Goal: Transaction & Acquisition: Register for event/course

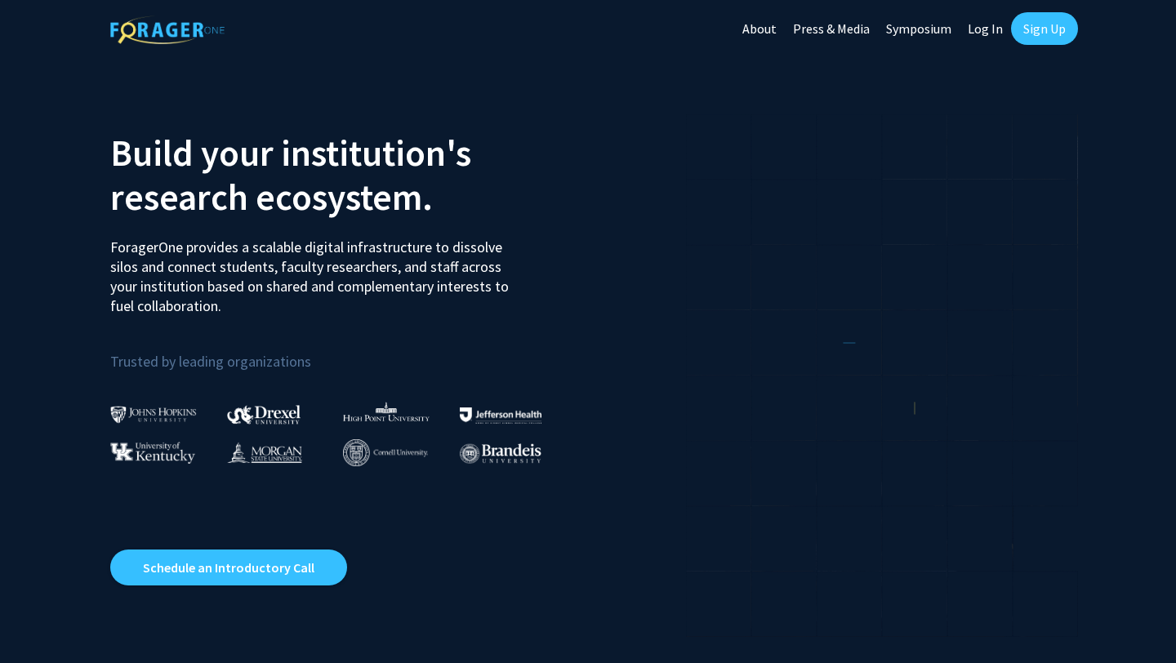
click at [1025, 35] on link "Sign Up" at bounding box center [1044, 28] width 67 height 33
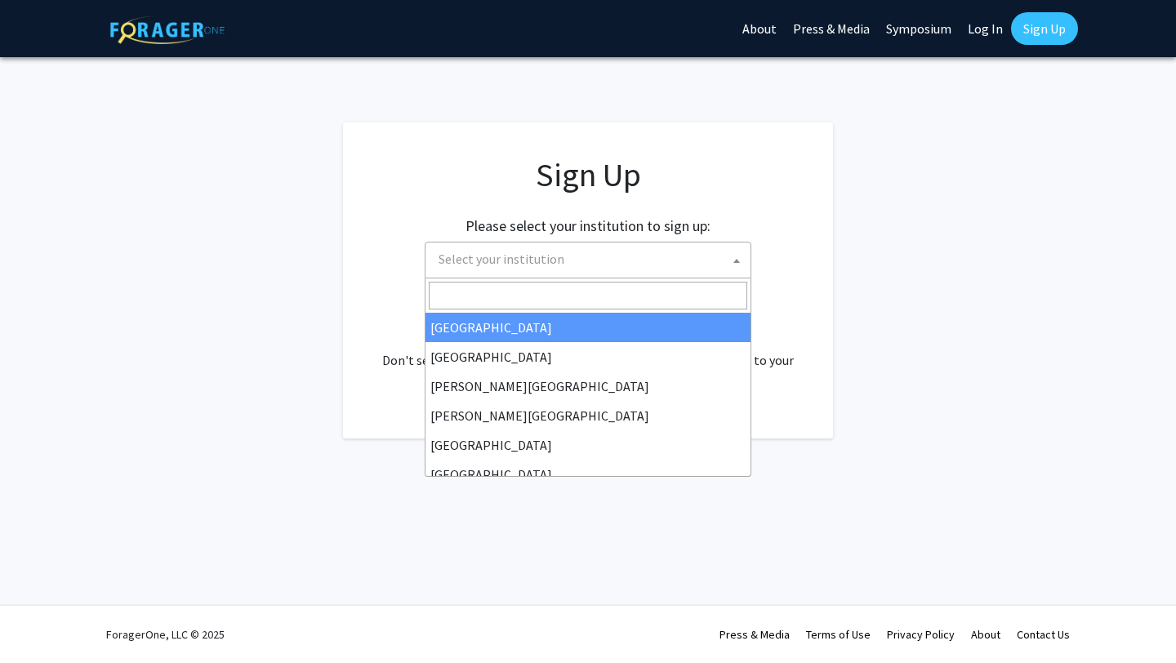
click at [429, 276] on span "Select your institution" at bounding box center [588, 260] width 327 height 37
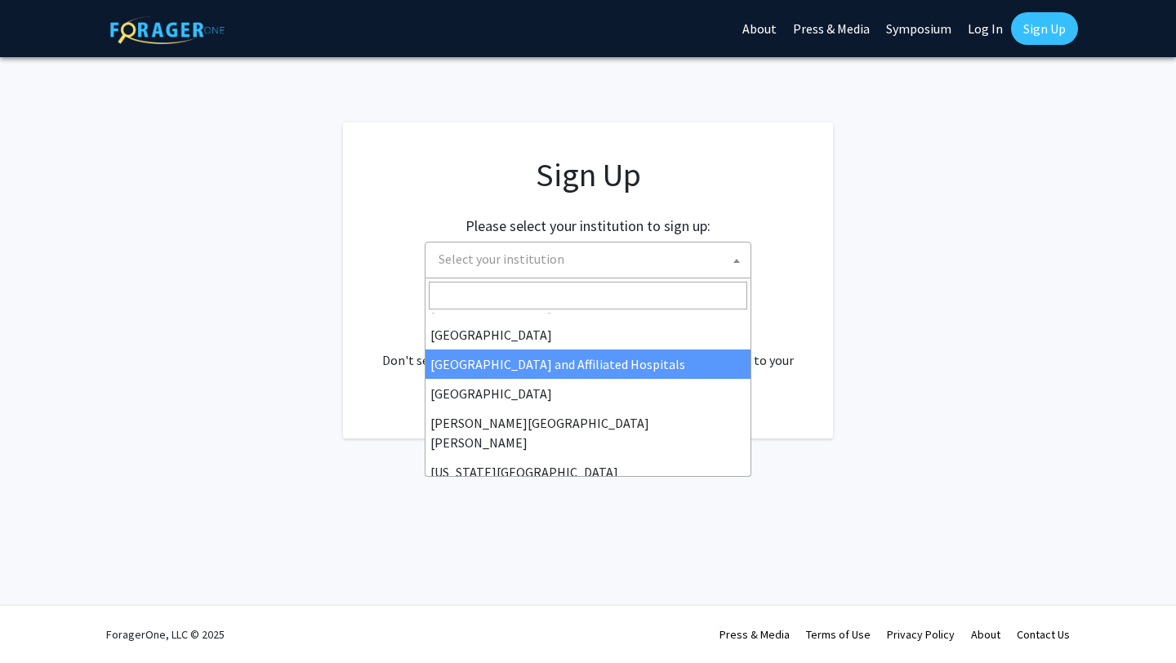
scroll to position [225, 0]
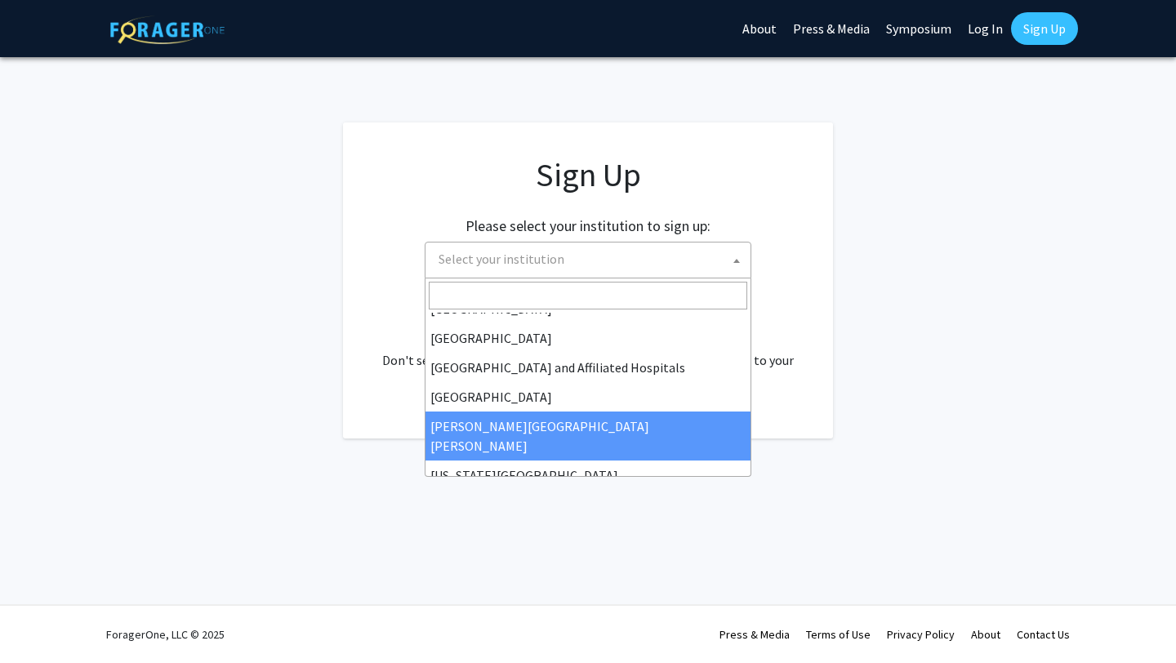
select select "1"
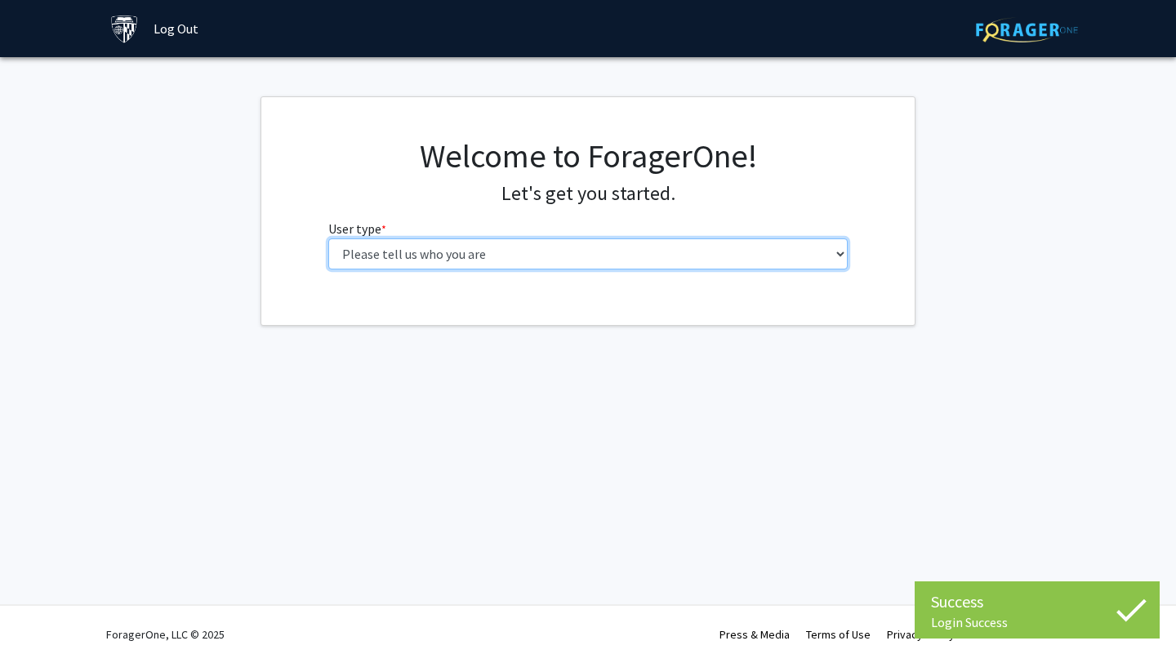
click at [417, 252] on select "Please tell us who you are Undergraduate Student Master's Student Doctoral Cand…" at bounding box center [588, 254] width 520 height 31
select select "1: undergrad"
click at [328, 239] on select "Please tell us who you are Undergraduate Student Master's Student Doctoral Cand…" at bounding box center [588, 254] width 520 height 31
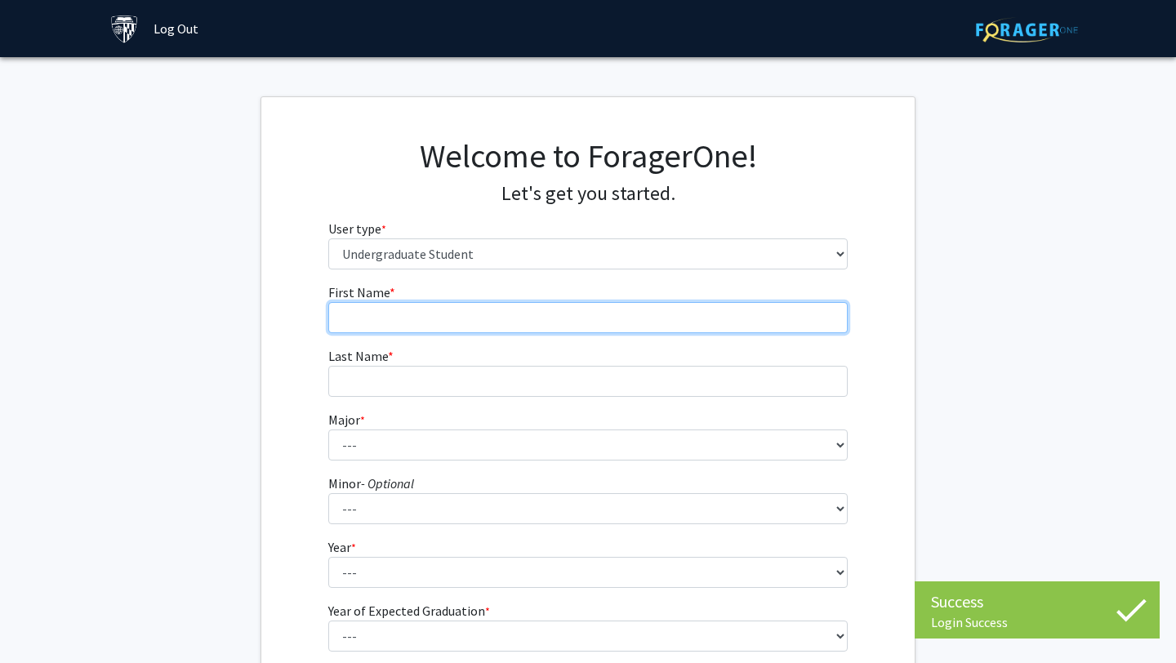
click at [390, 306] on input "First Name * required" at bounding box center [588, 317] width 520 height 31
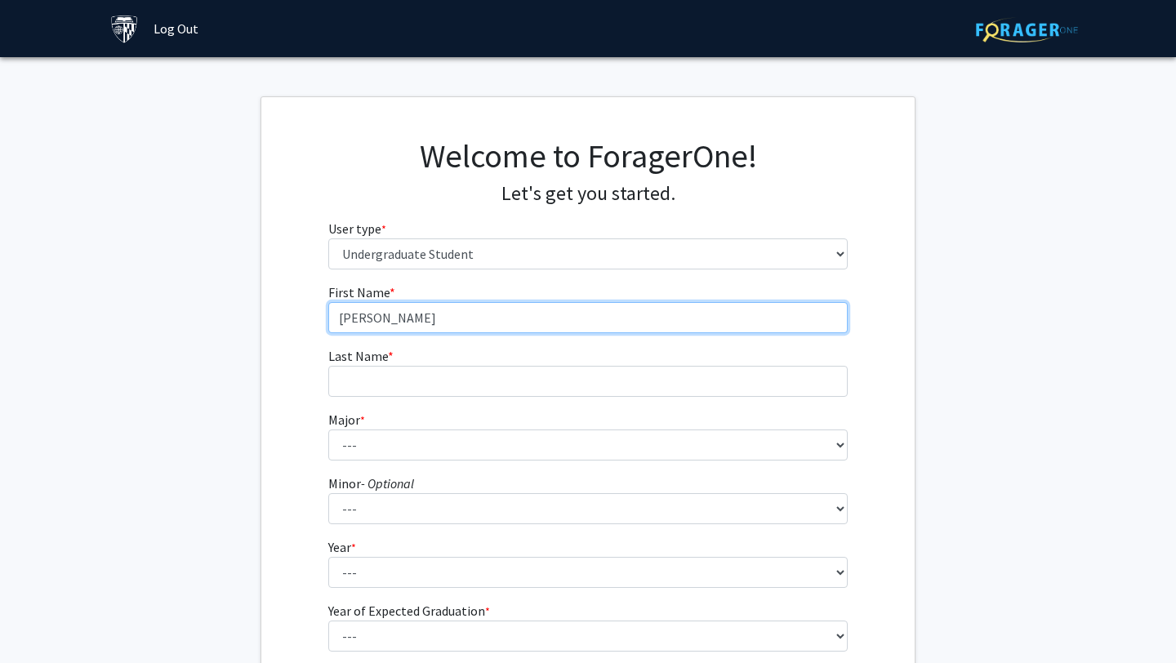
type input "Seyed Amirhossein"
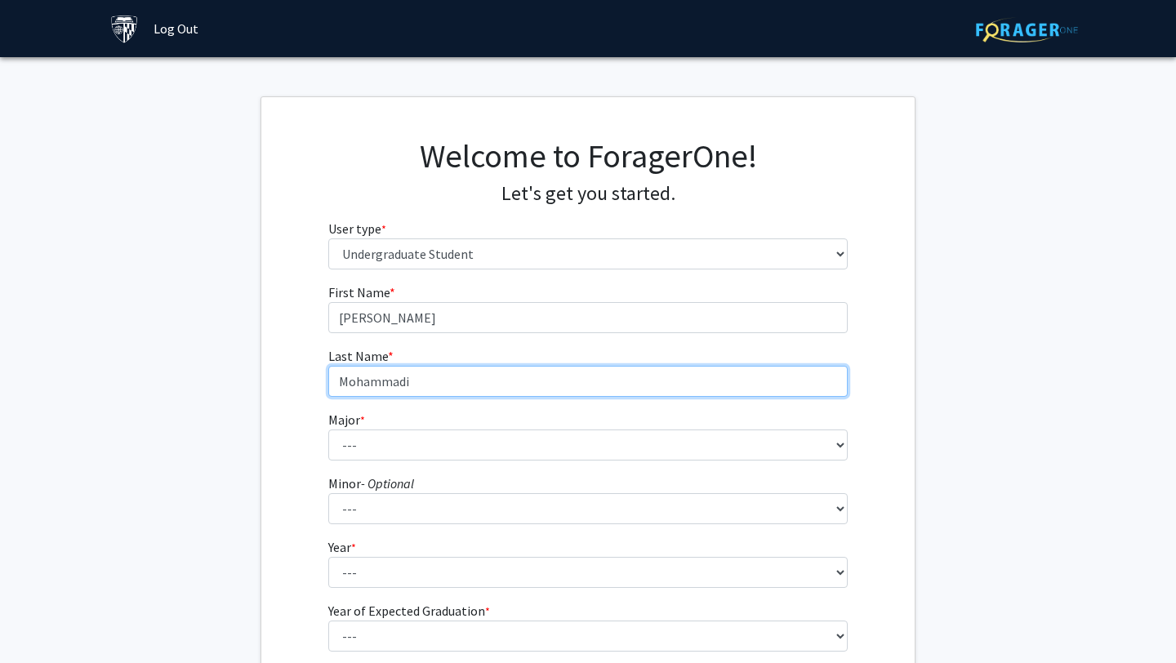
type input "Mohammadi"
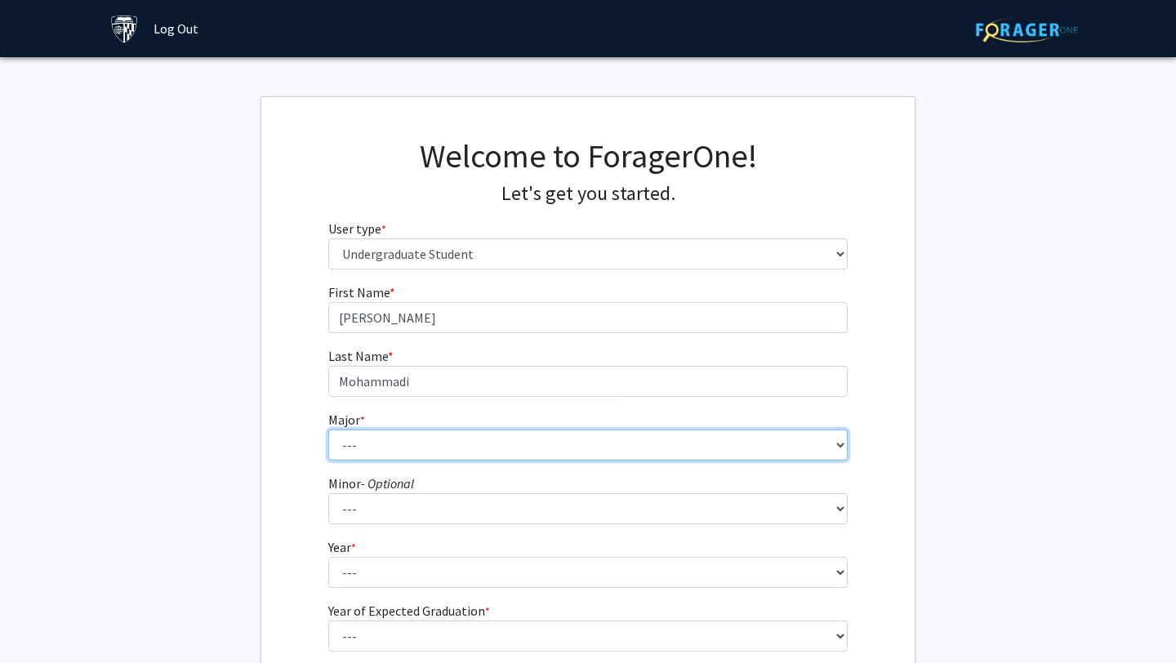
click at [354, 436] on select "--- Africana Studies Anthropology Applied Mathematics & Statistics Archaeology …" at bounding box center [588, 445] width 520 height 31
select select "45: 58"
click at [328, 430] on select "--- Africana Studies Anthropology Applied Mathematics & Statistics Archaeology …" at bounding box center [588, 445] width 520 height 31
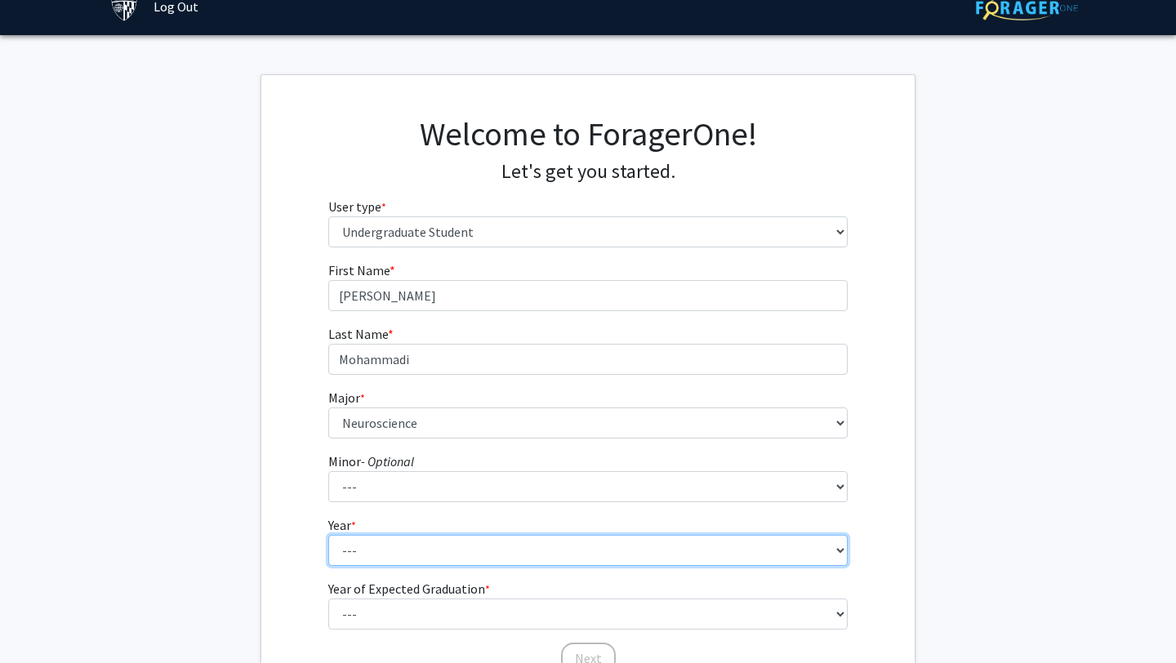
click at [352, 539] on select "--- First-year Sophomore Junior Senior Postbaccalaureate Certificate" at bounding box center [588, 550] width 520 height 31
select select "1: first-year"
click at [328, 535] on select "--- First-year Sophomore Junior Senior Postbaccalaureate Certificate" at bounding box center [588, 550] width 520 height 31
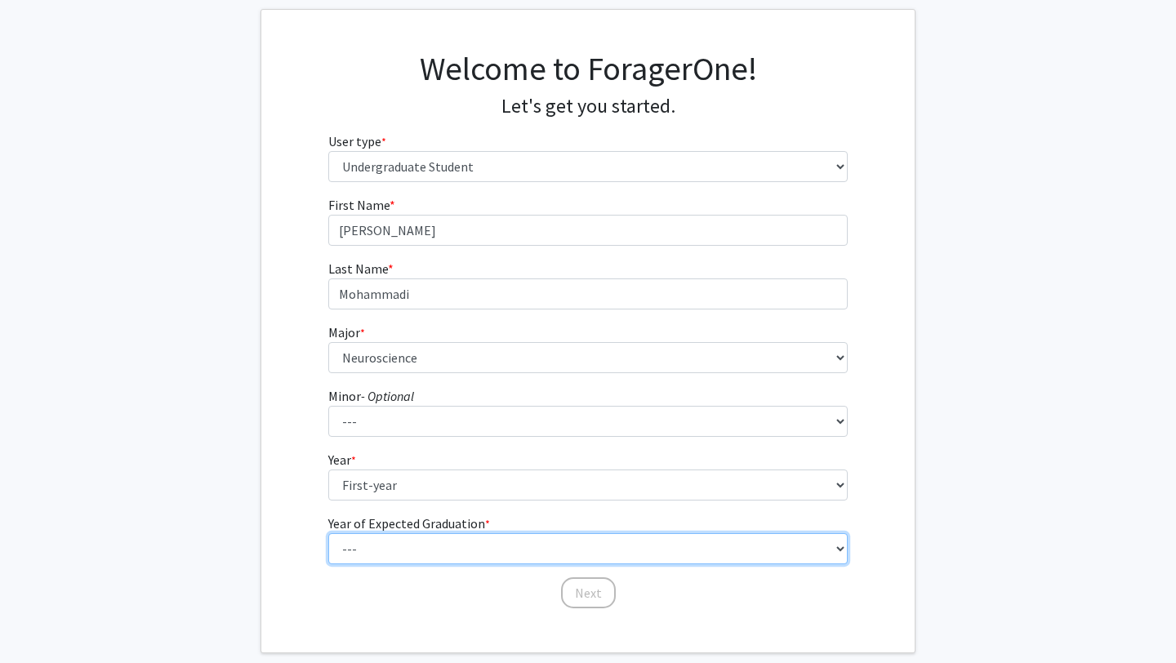
click at [375, 557] on select "--- 2025 2026 2027 2028 2029 2030 2031 2032 2033 2034" at bounding box center [588, 548] width 520 height 31
select select "5: 2029"
click at [328, 533] on select "--- 2025 2026 2027 2028 2029 2030 2031 2032 2033 2034" at bounding box center [588, 548] width 520 height 31
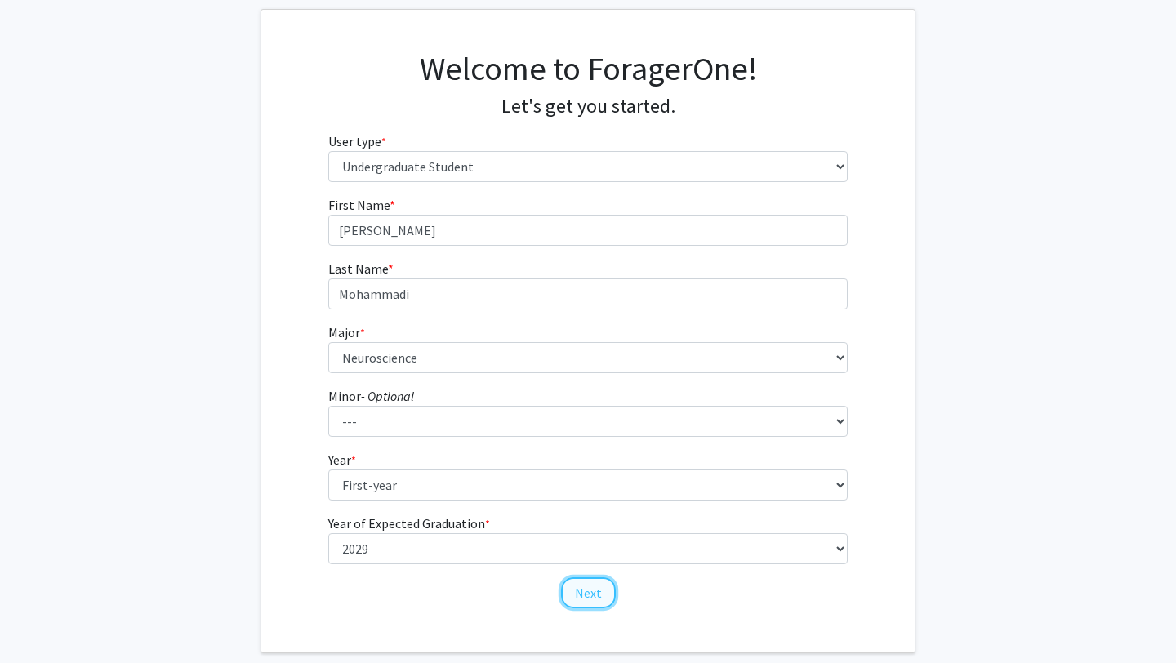
click at [577, 598] on button "Next" at bounding box center [588, 592] width 55 height 31
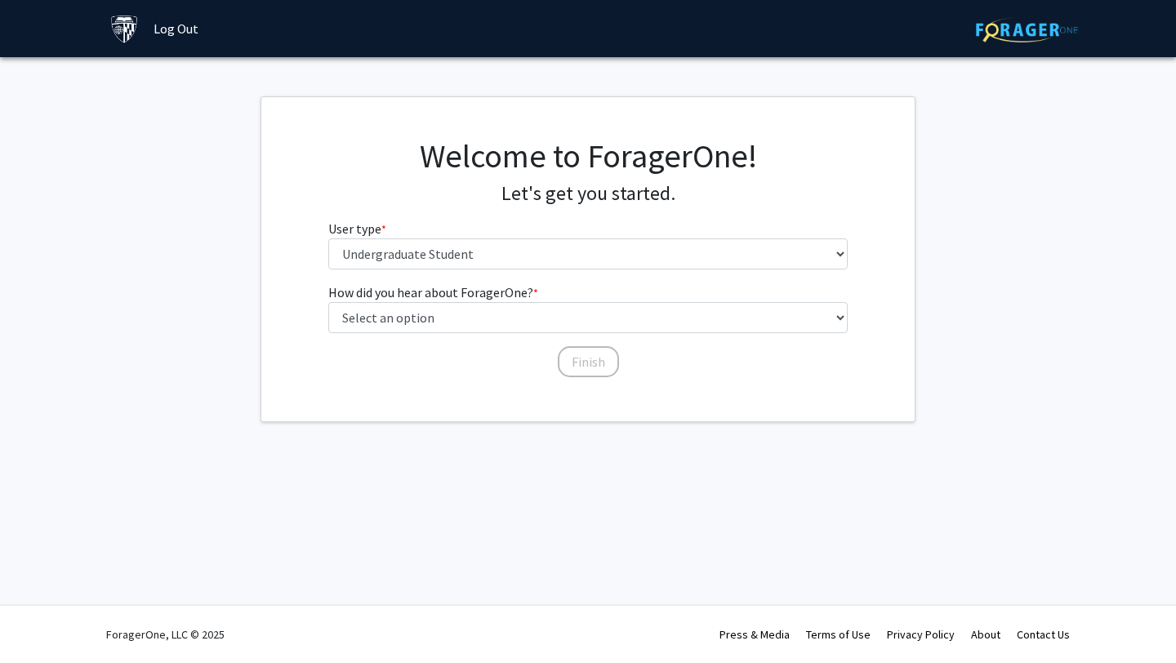
scroll to position [0, 0]
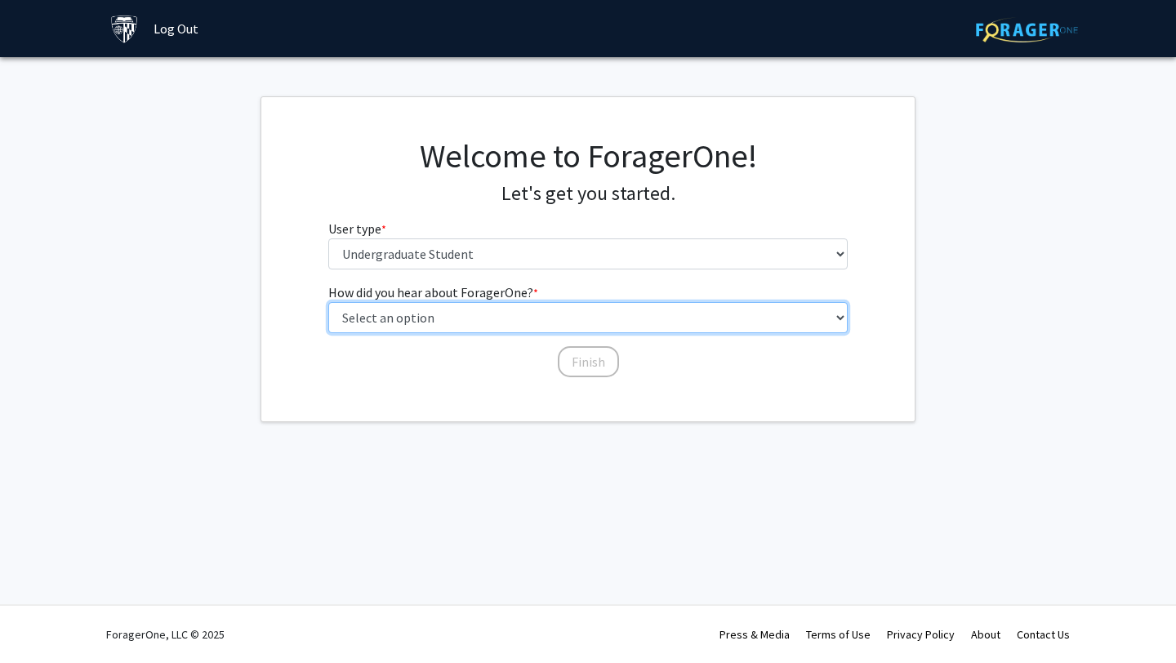
click at [363, 323] on select "Select an option Peer/student recommendation Faculty/staff recommendation Unive…" at bounding box center [588, 317] width 520 height 31
select select "2: faculty_recommendation"
click at [328, 302] on select "Select an option Peer/student recommendation Faculty/staff recommendation Unive…" at bounding box center [588, 317] width 520 height 31
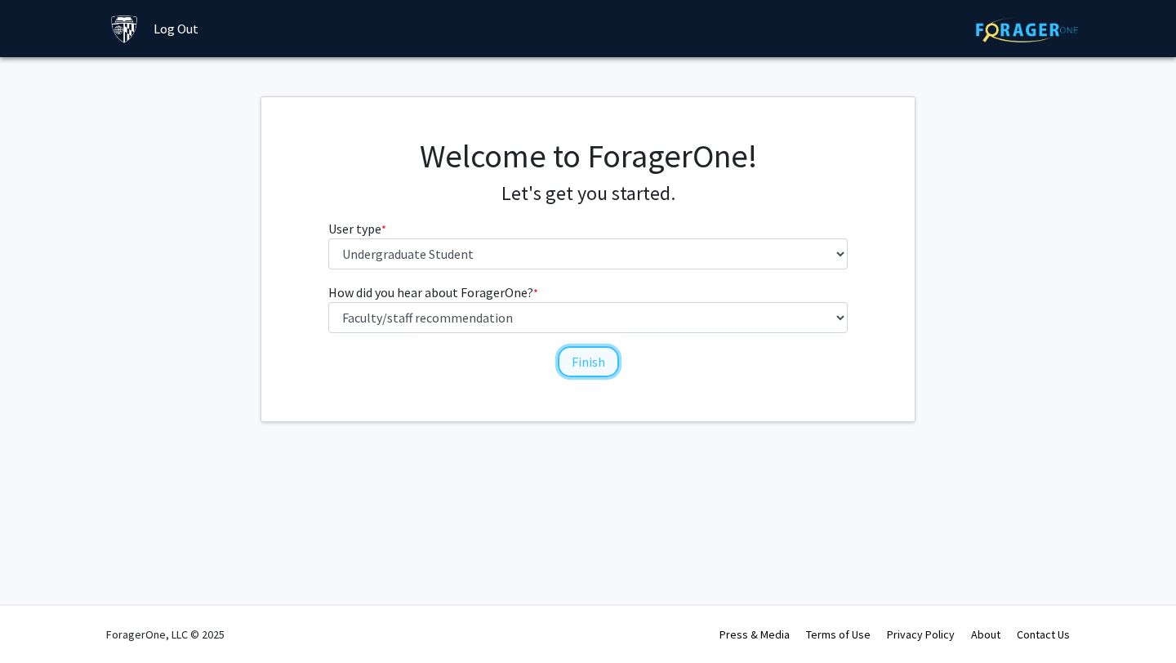
click at [600, 370] on button "Finish" at bounding box center [588, 361] width 61 height 31
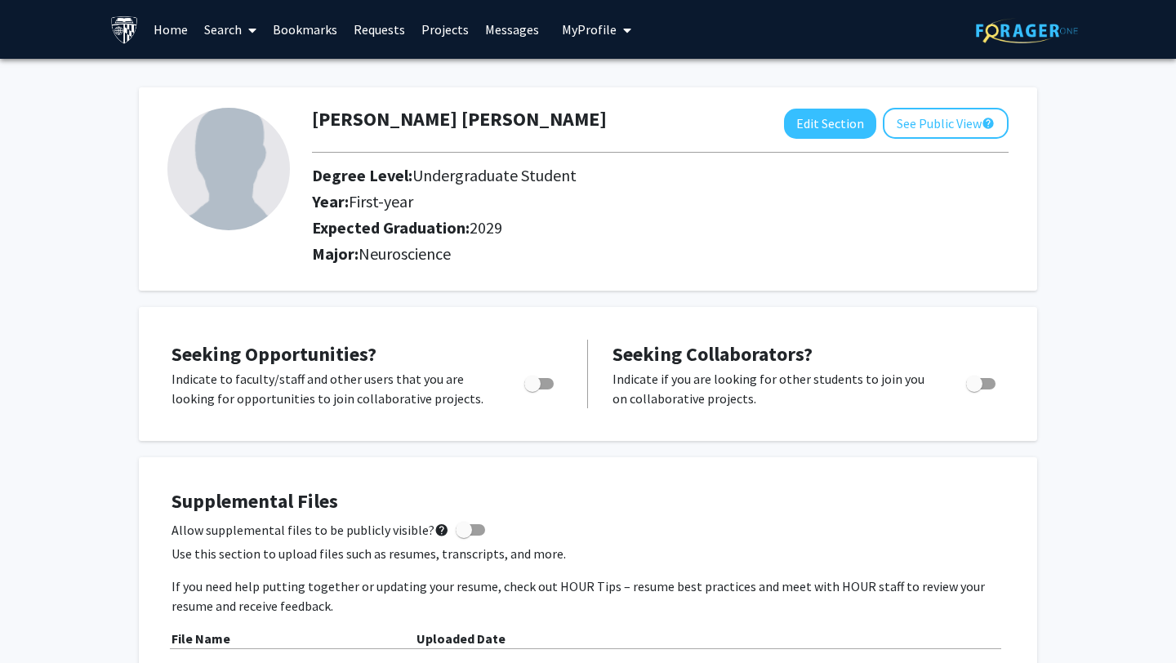
click at [422, 37] on link "Projects" at bounding box center [445, 29] width 64 height 57
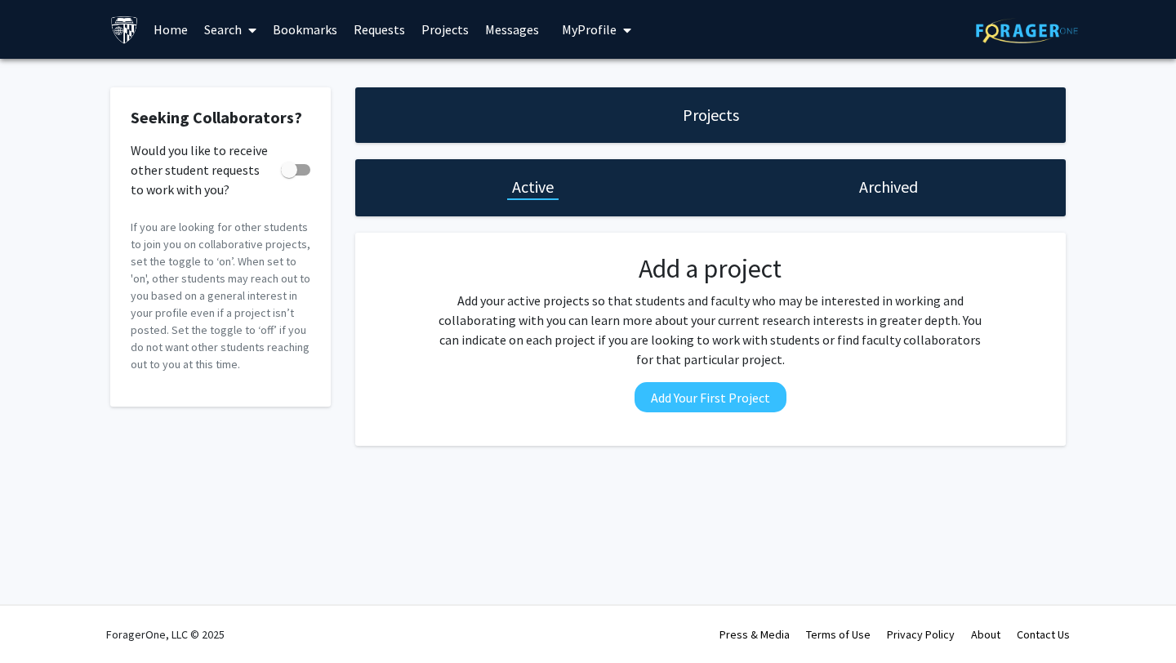
click at [858, 201] on div "Archived" at bounding box center [888, 187] width 355 height 57
click at [209, 33] on link "Search" at bounding box center [230, 29] width 69 height 57
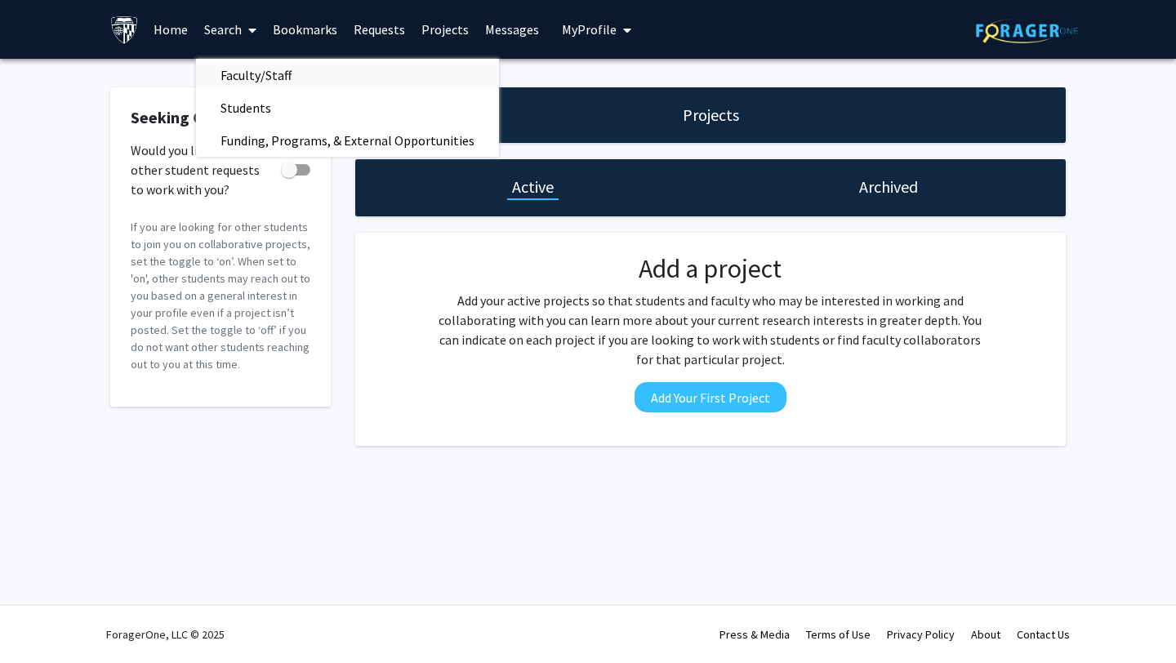
click at [270, 66] on span "Faculty/Staff" at bounding box center [256, 75] width 120 height 33
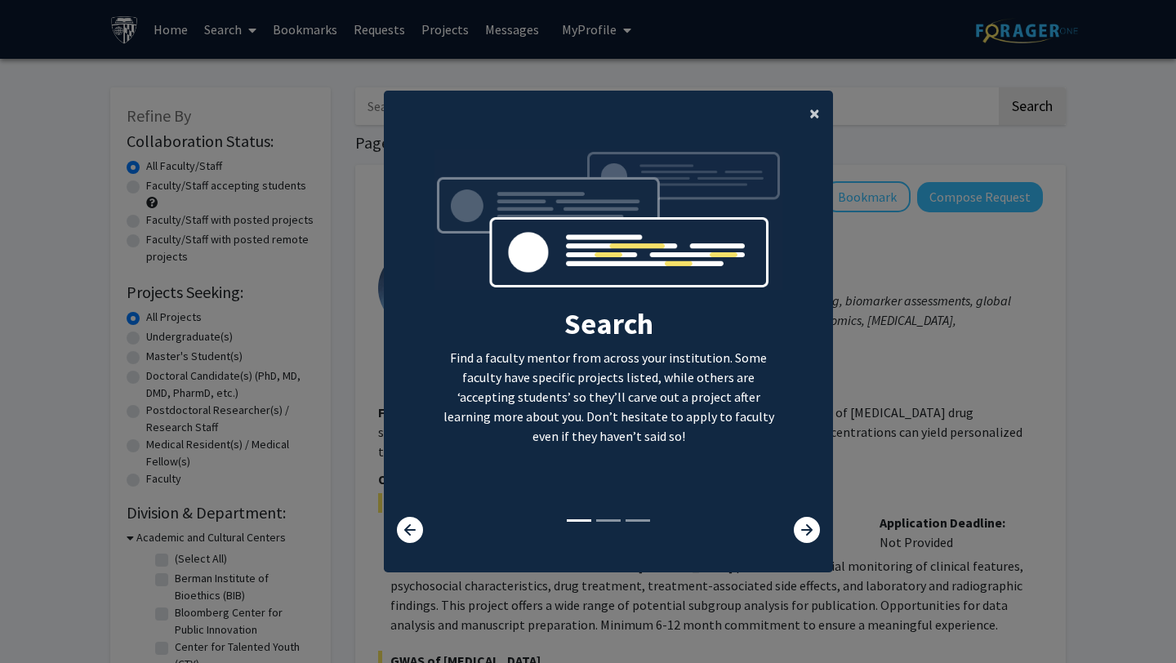
click at [810, 105] on span "×" at bounding box center [814, 112] width 11 height 25
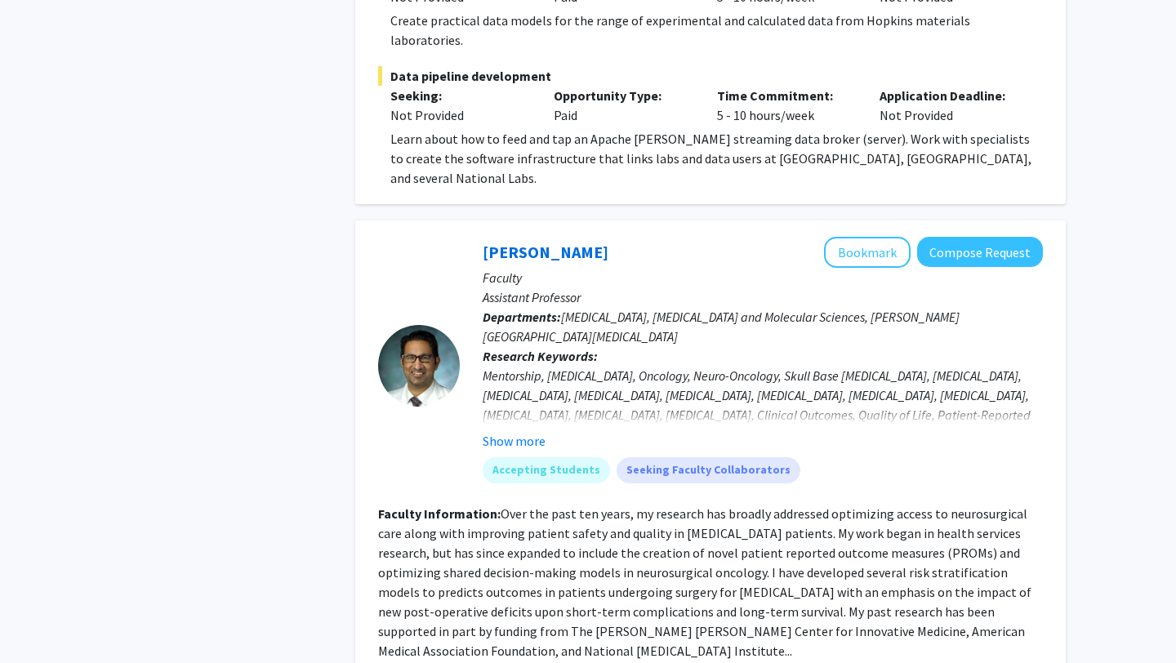
scroll to position [3497, 0]
